Goal: Information Seeking & Learning: Learn about a topic

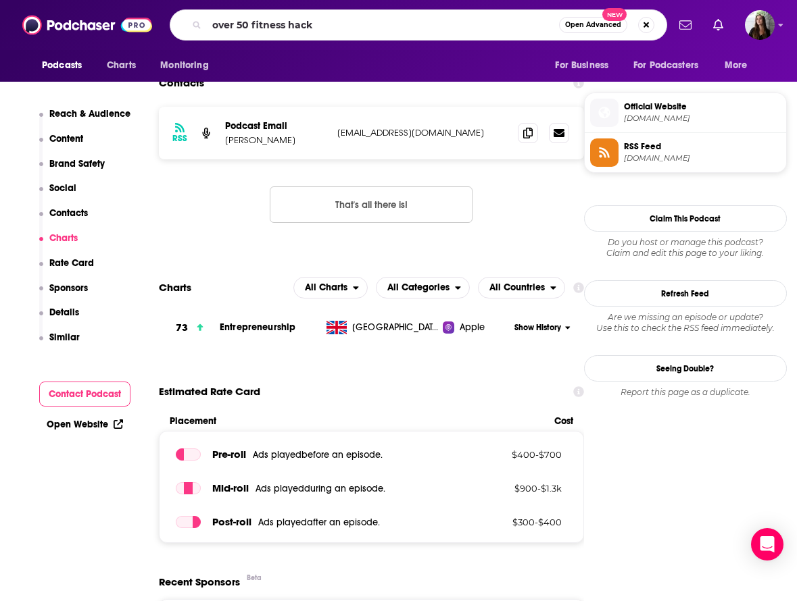
type input "over 50 fitness hacks"
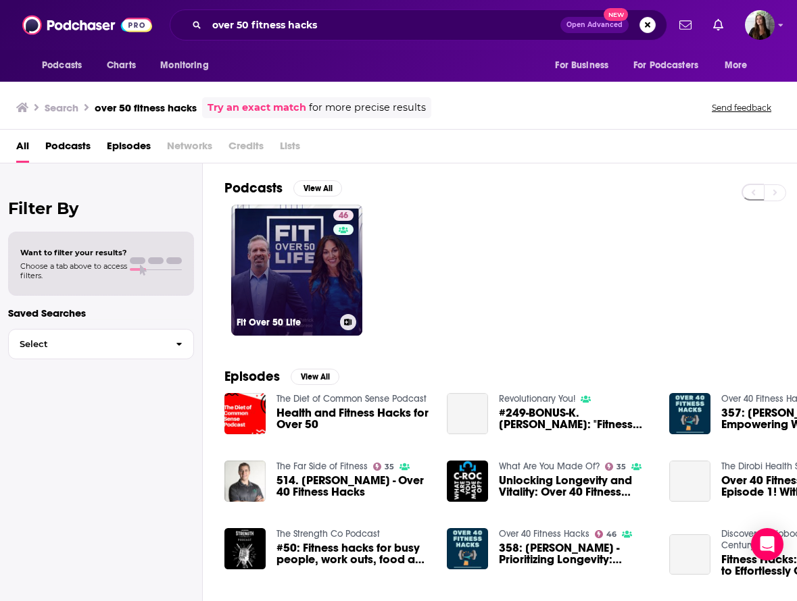
click at [289, 271] on link "46 Fit Over 50 Life" at bounding box center [296, 270] width 131 height 131
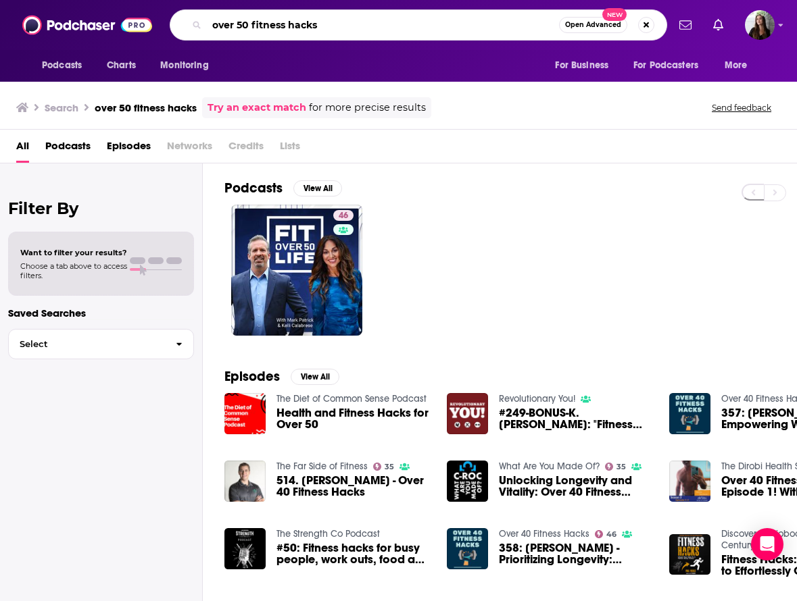
click at [304, 29] on input "over 50 fitness hacks" at bounding box center [383, 25] width 352 height 22
type input "[PERSON_NAME]"
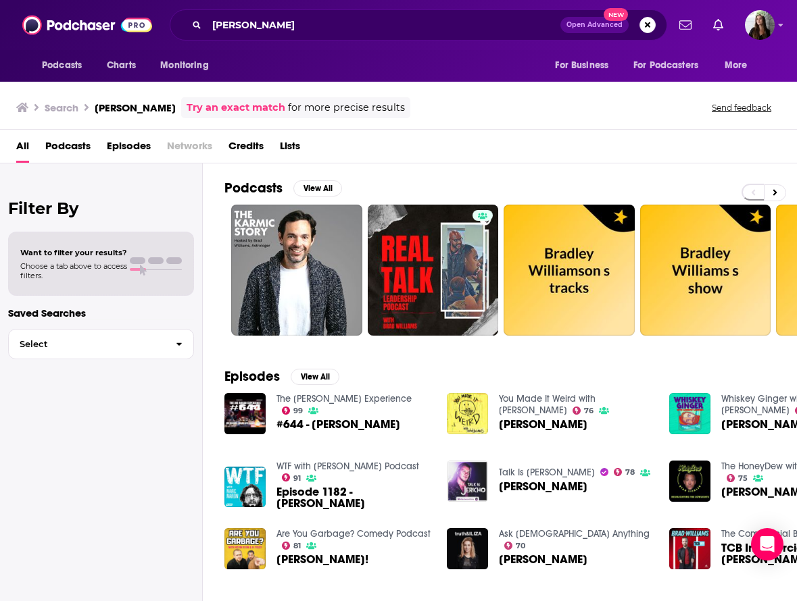
click at [76, 151] on span "Podcasts" at bounding box center [67, 149] width 45 height 28
